Goal: Task Accomplishment & Management: Manage account settings

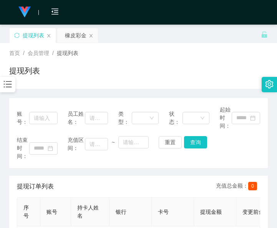
click at [200, 40] on div "提现列表 橡皮彩金" at bounding box center [134, 41] width 251 height 26
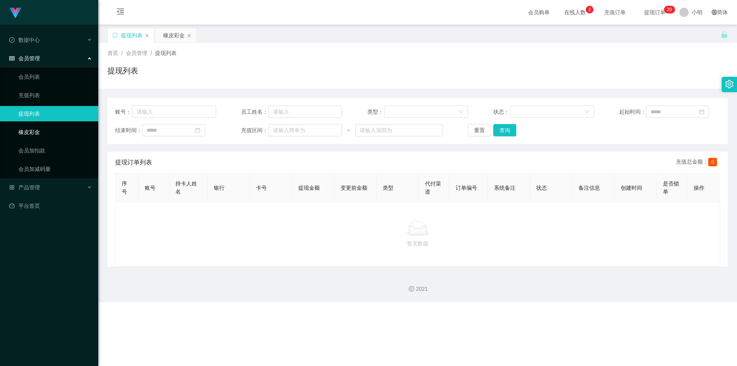
click at [54, 132] on link "橡皮彩金" at bounding box center [55, 131] width 74 height 15
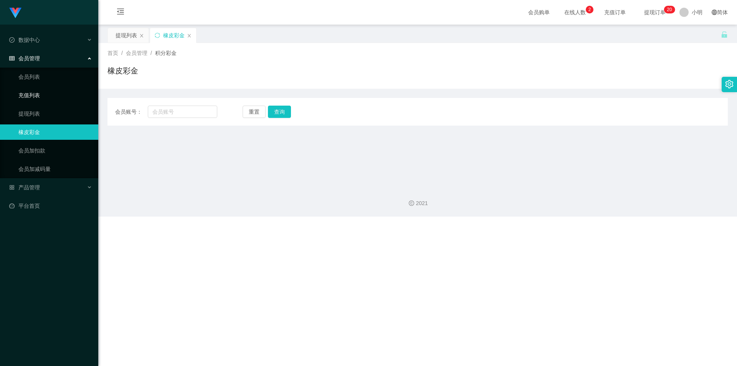
click at [64, 99] on link "充值列表" at bounding box center [55, 95] width 74 height 15
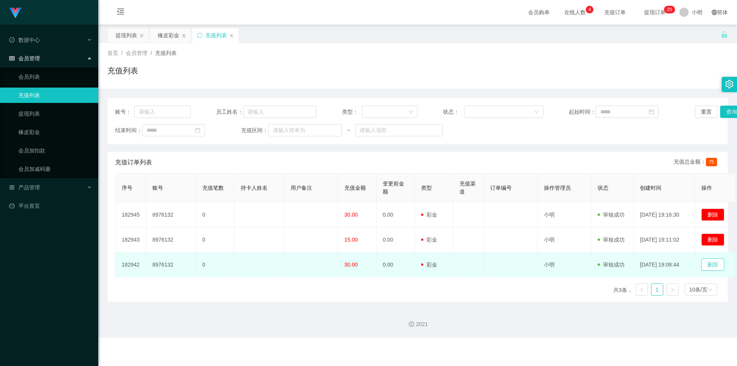
click at [276, 227] on button "删除" at bounding box center [712, 264] width 23 height 12
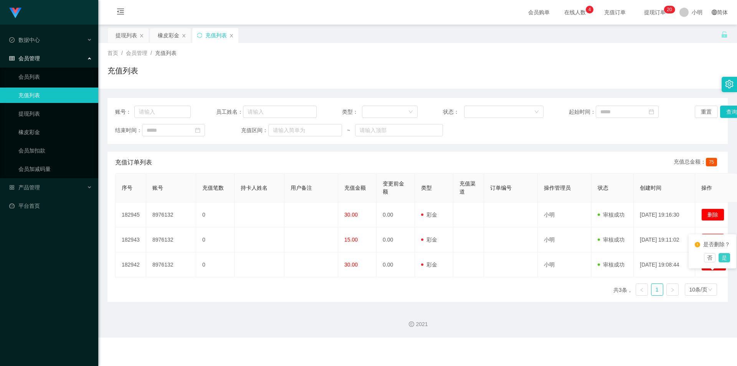
click at [276, 227] on button "是" at bounding box center [724, 257] width 12 height 9
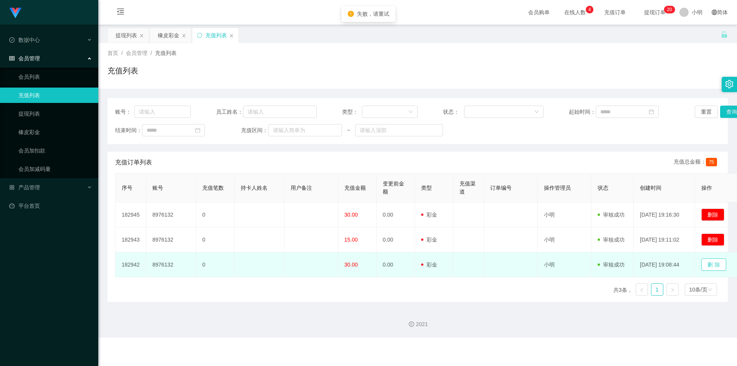
click at [276, 227] on button "删除" at bounding box center [713, 264] width 25 height 12
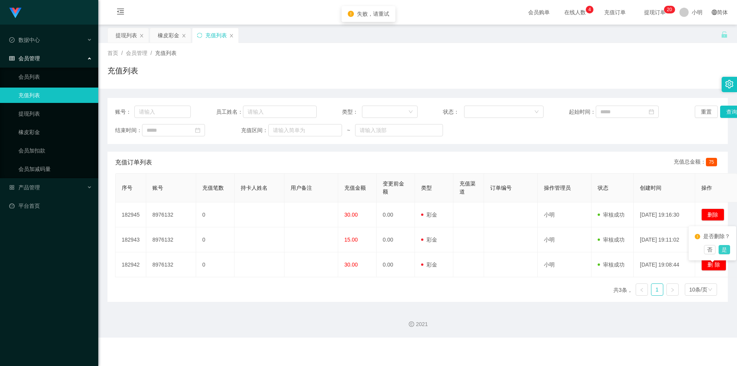
click at [276, 227] on button "是" at bounding box center [724, 249] width 12 height 9
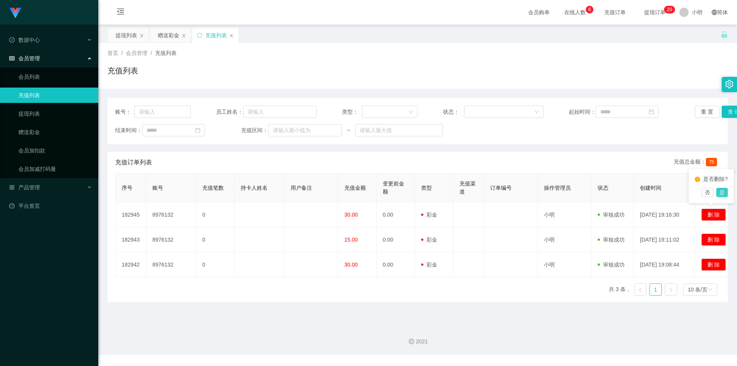
click at [718, 197] on button "是" at bounding box center [722, 192] width 12 height 9
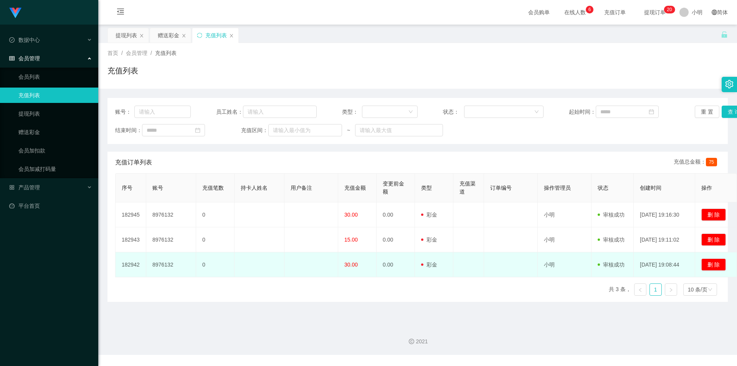
click at [352, 264] on span "30.00" at bounding box center [350, 264] width 13 height 6
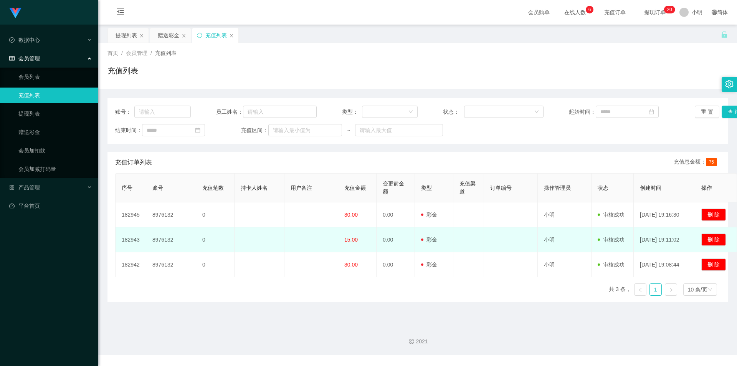
click at [354, 246] on td "15.00" at bounding box center [357, 239] width 38 height 25
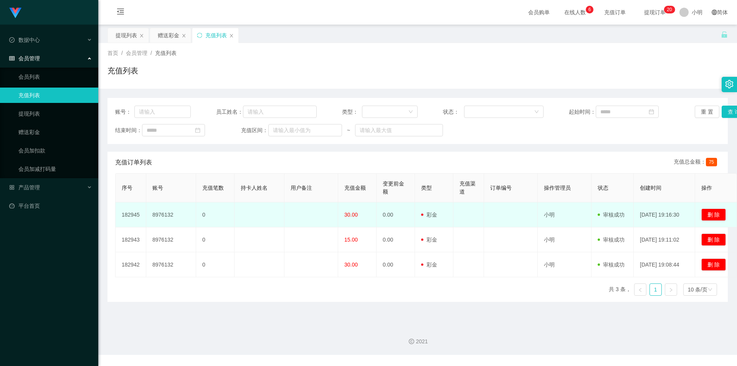
click at [359, 214] on td "30.00" at bounding box center [357, 214] width 38 height 25
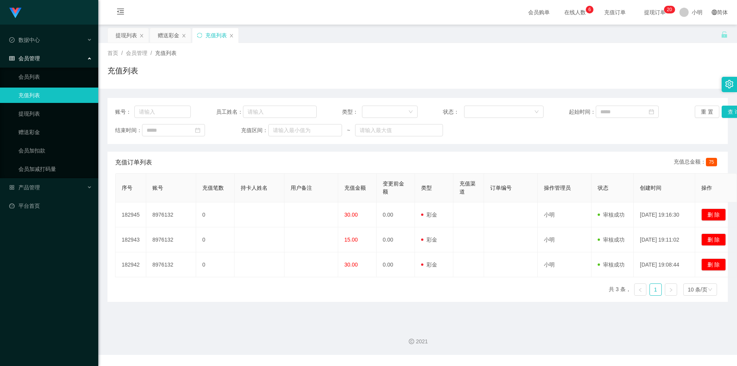
click at [640, 12] on span "提现订单 0 1 2 3 4 5 6 7 8 9 0 1 2 3 4 5 6 7 8 9 0 1 2 3 4 5 6 7 8 9 0 1 2 3 4 5 6 …" at bounding box center [654, 12] width 29 height 5
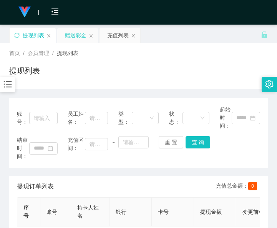
click at [69, 32] on div "赠送彩金" at bounding box center [75, 35] width 21 height 15
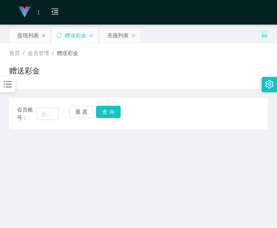
drag, startPoint x: 124, startPoint y: 70, endPoint x: 126, endPoint y: 59, distance: 11.4
click at [124, 70] on div "赠送彩金" at bounding box center [138, 74] width 258 height 18
